Goal: Information Seeking & Learning: Check status

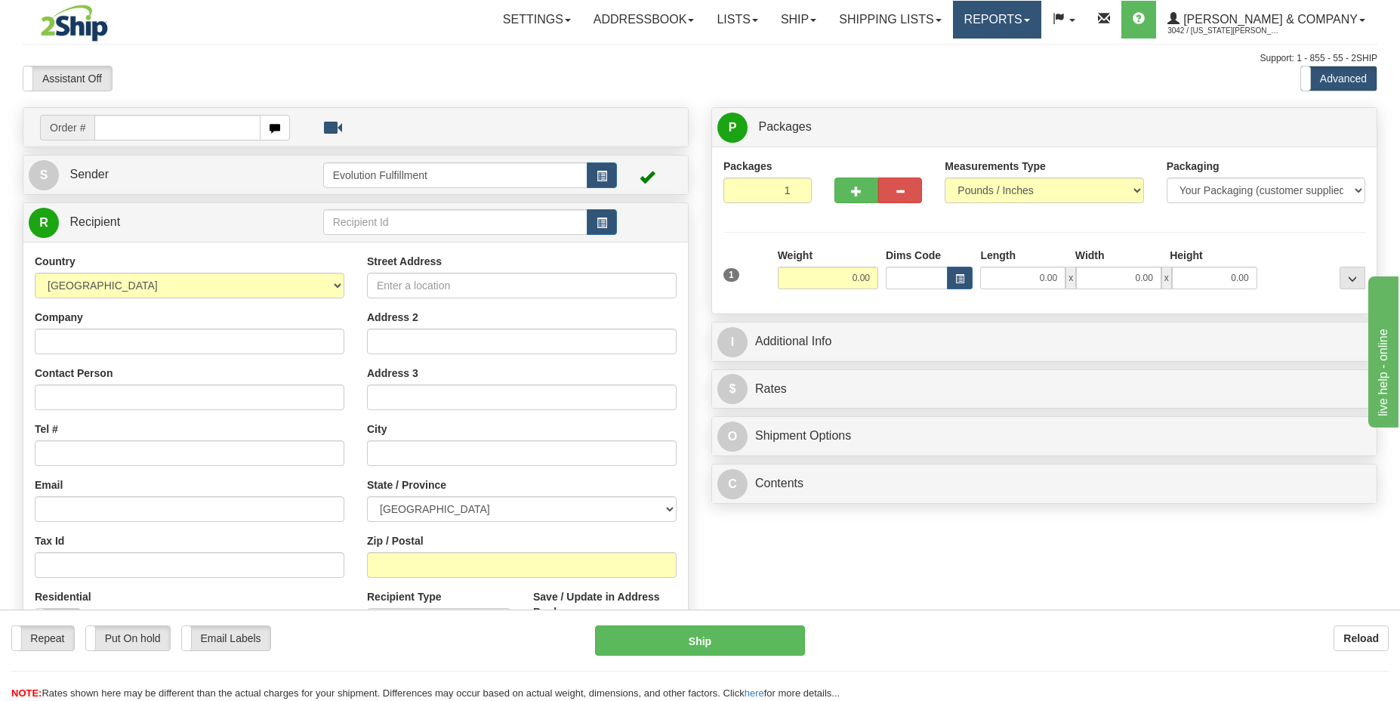
click at [1041, 23] on link "Reports" at bounding box center [997, 20] width 88 height 38
click at [1041, 57] on link "Standard" at bounding box center [971, 53] width 138 height 20
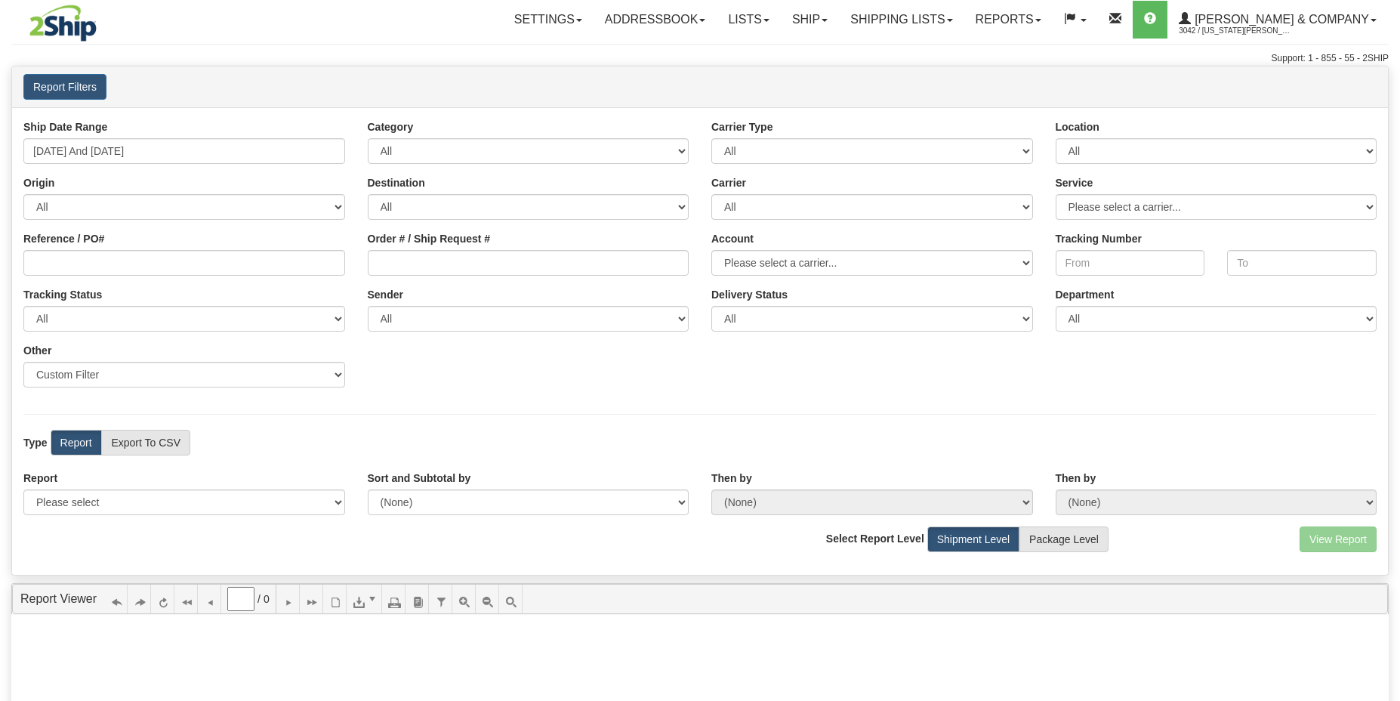
type input "0"
click at [234, 209] on select "All AFGHANISTAN ALAND ISLANDS ALBANIA ALGERIA AMERICAN SAMOA ANDORRA ANGOLA ANG…" at bounding box center [184, 207] width 322 height 26
click at [582, 19] on span at bounding box center [579, 20] width 6 height 3
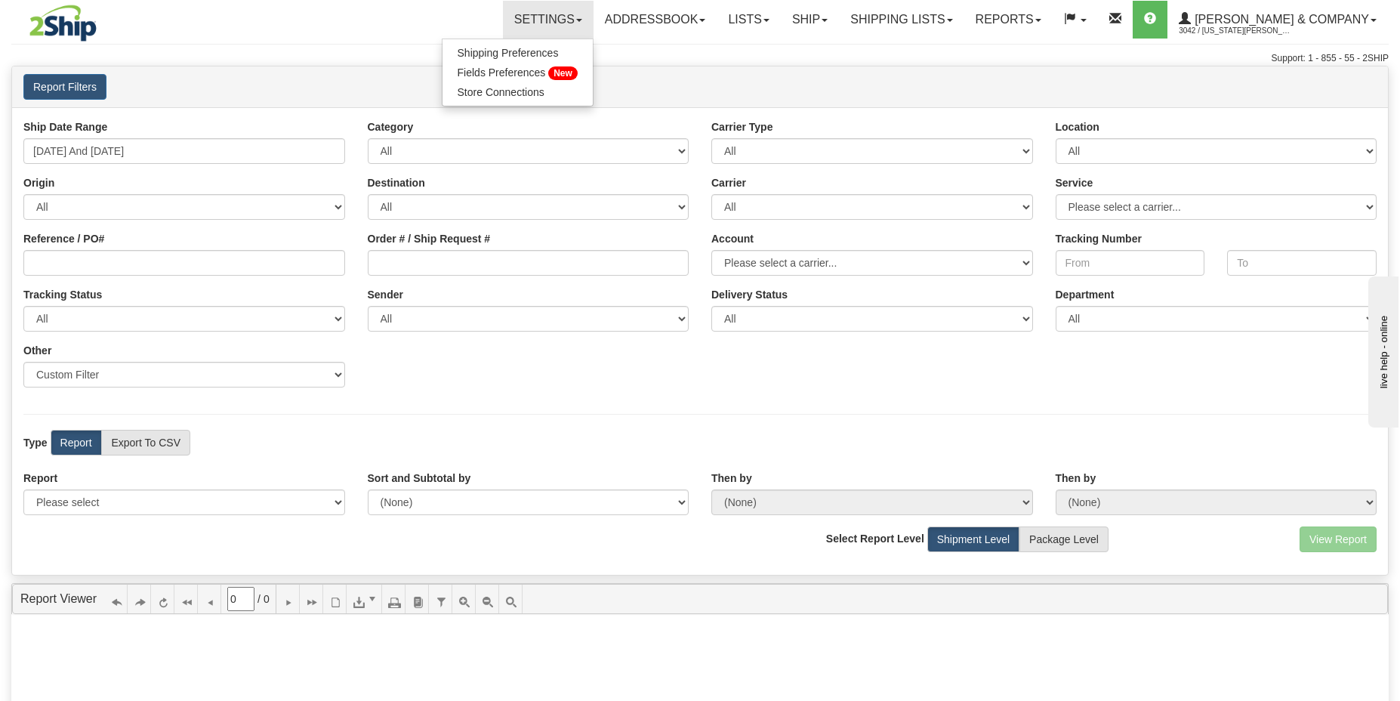
click at [785, 55] on div "Support: 1 - 855 - 55 - 2SHIP" at bounding box center [699, 58] width 1377 height 13
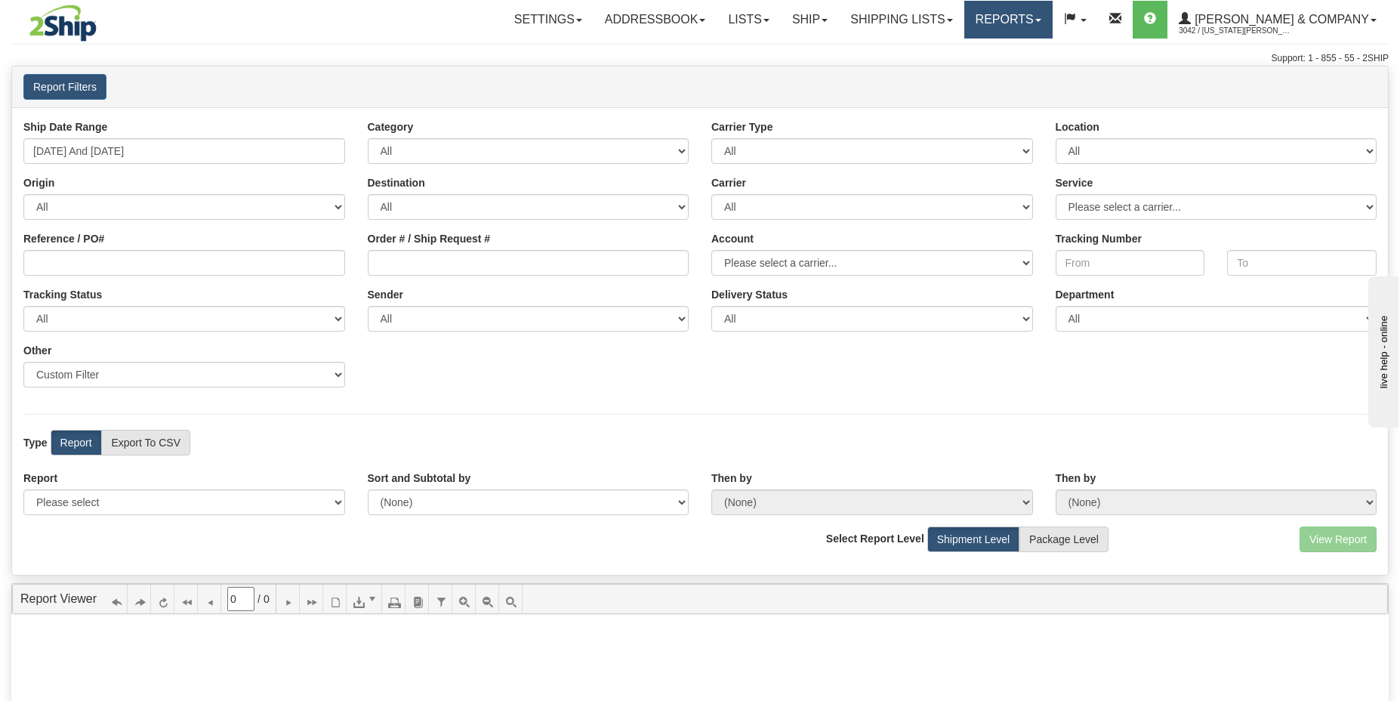
click at [1048, 30] on link "Reports" at bounding box center [1008, 20] width 88 height 38
drag, startPoint x: 865, startPoint y: 62, endPoint x: 365, endPoint y: 119, distance: 503.1
click at [865, 62] on div "Support: 1 - 855 - 55 - 2SHIP" at bounding box center [699, 58] width 1377 height 13
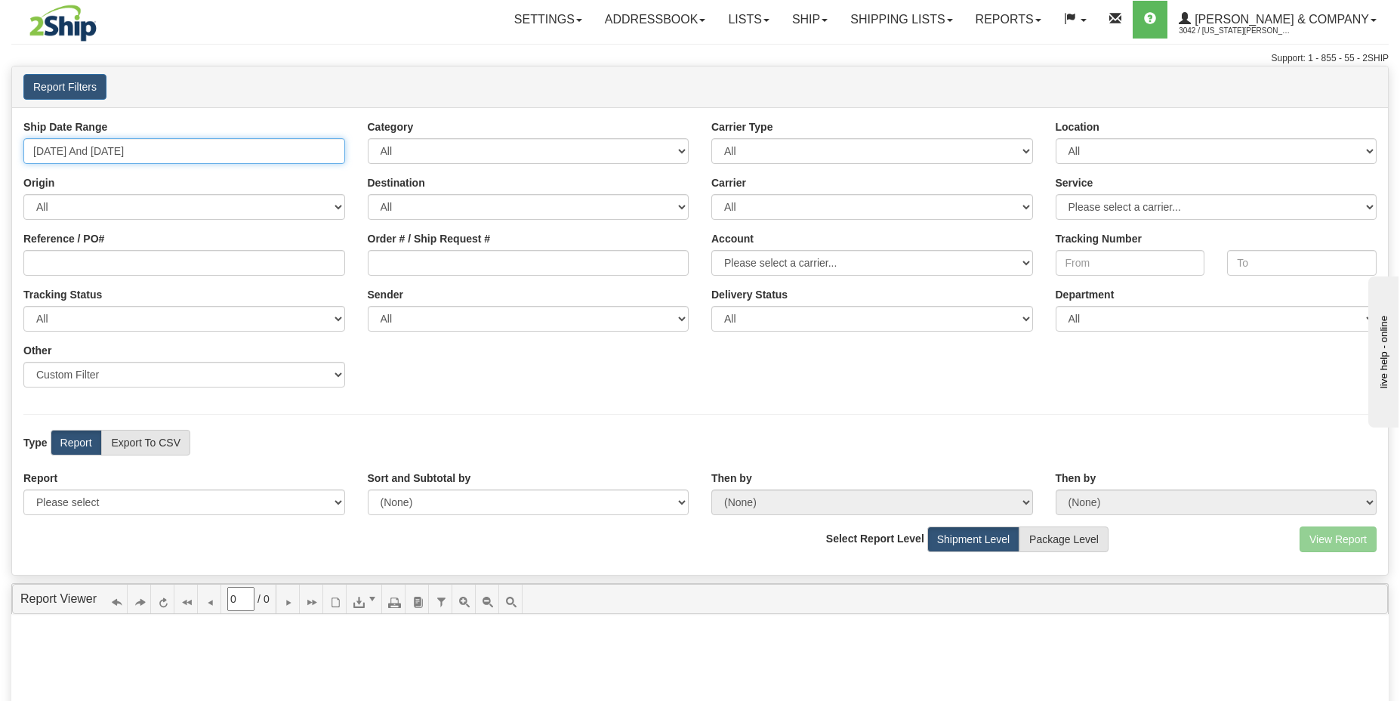
click at [214, 159] on input "09/23/2025 And 09/29/2025" at bounding box center [184, 151] width 322 height 26
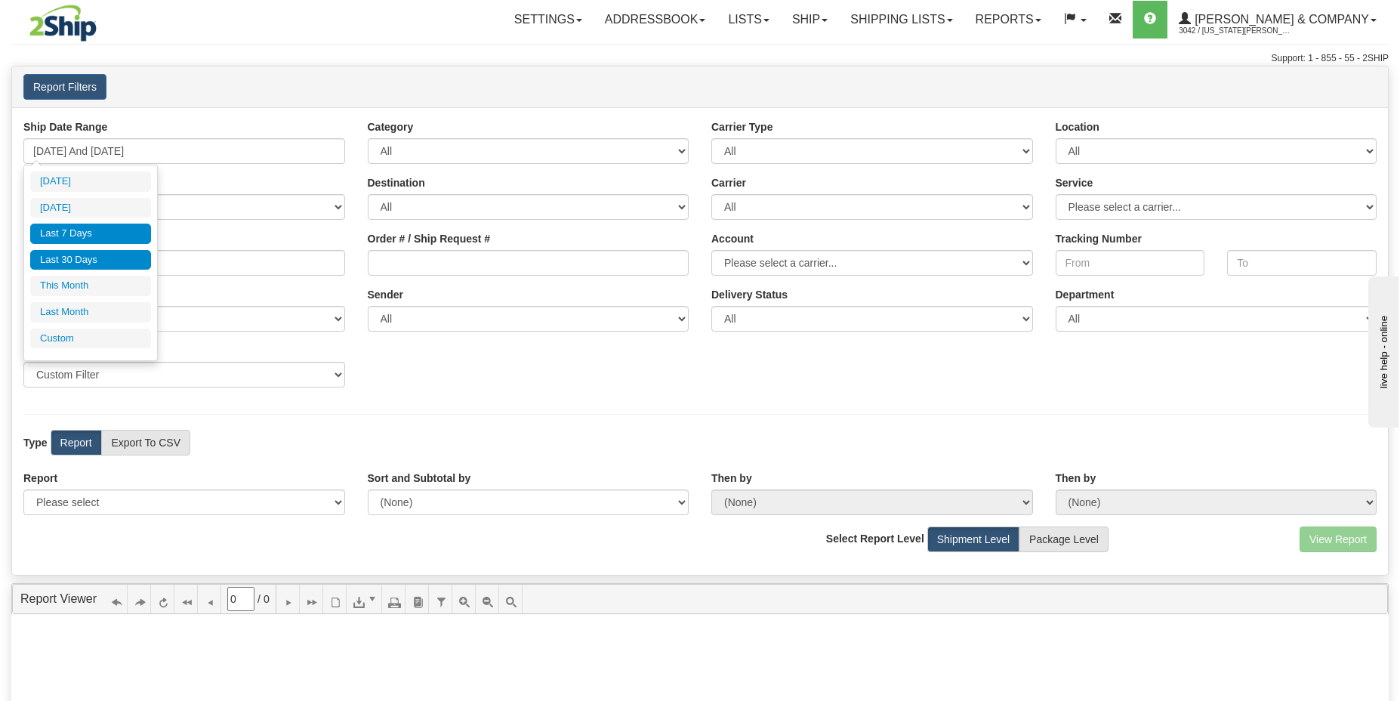
click at [93, 262] on li "Last 30 Days" at bounding box center [90, 260] width 121 height 20
type input "08/31/2025 And 09/29/2025"
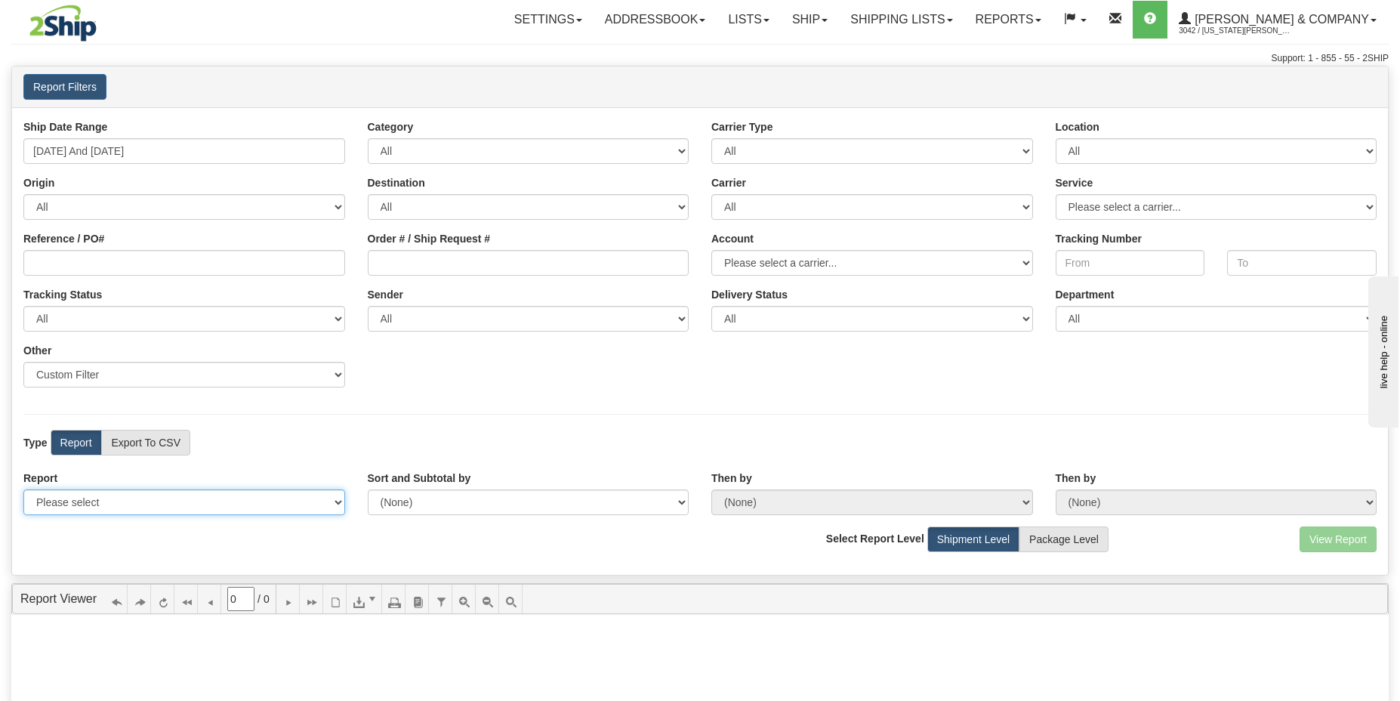
click at [90, 500] on select "Please select 1 Line Shipment Report Address Detail Basic Shipment Overview Can…" at bounding box center [184, 502] width 322 height 26
select select "Users\Tracking Detail.trdx"
click at [23, 489] on select "Please select 1 Line Shipment Report Address Detail Basic Shipment Overview Can…" at bounding box center [184, 502] width 322 height 26
click at [1328, 543] on button "View Report" at bounding box center [1338, 539] width 77 height 26
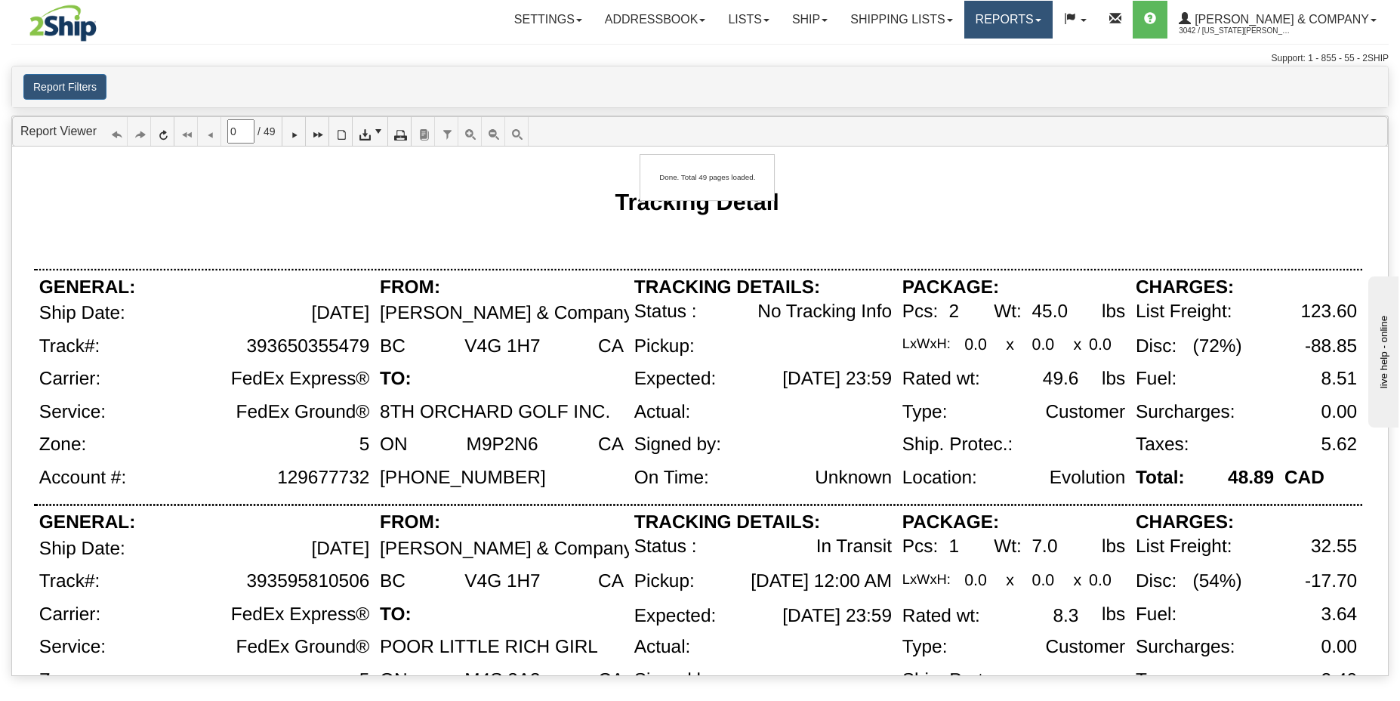
type input "1"
click at [683, 345] on div "Pickup:" at bounding box center [664, 346] width 60 height 20
